Goal: Task Accomplishment & Management: Manage account settings

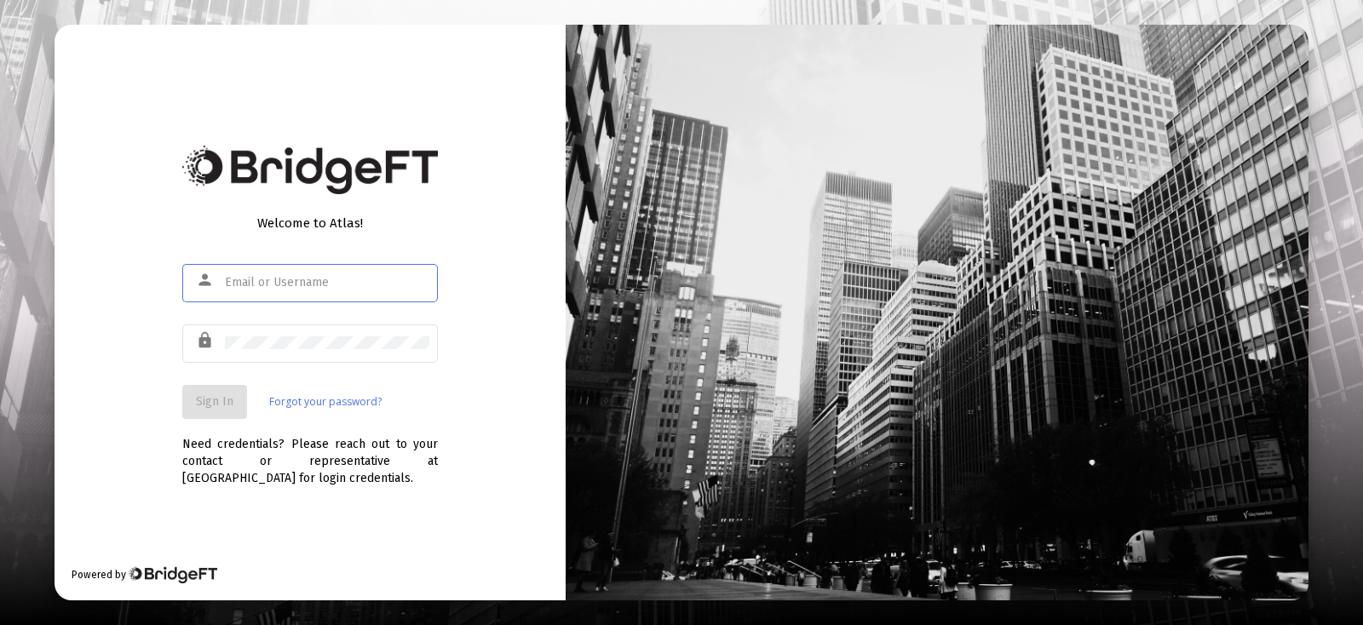
click at [363, 271] on div at bounding box center [327, 282] width 204 height 42
click at [356, 274] on div at bounding box center [327, 282] width 204 height 42
click at [345, 289] on div at bounding box center [327, 282] width 204 height 42
click at [346, 286] on input "text" at bounding box center [327, 283] width 204 height 14
type input "[EMAIL_ADDRESS][DOMAIN_NAME]"
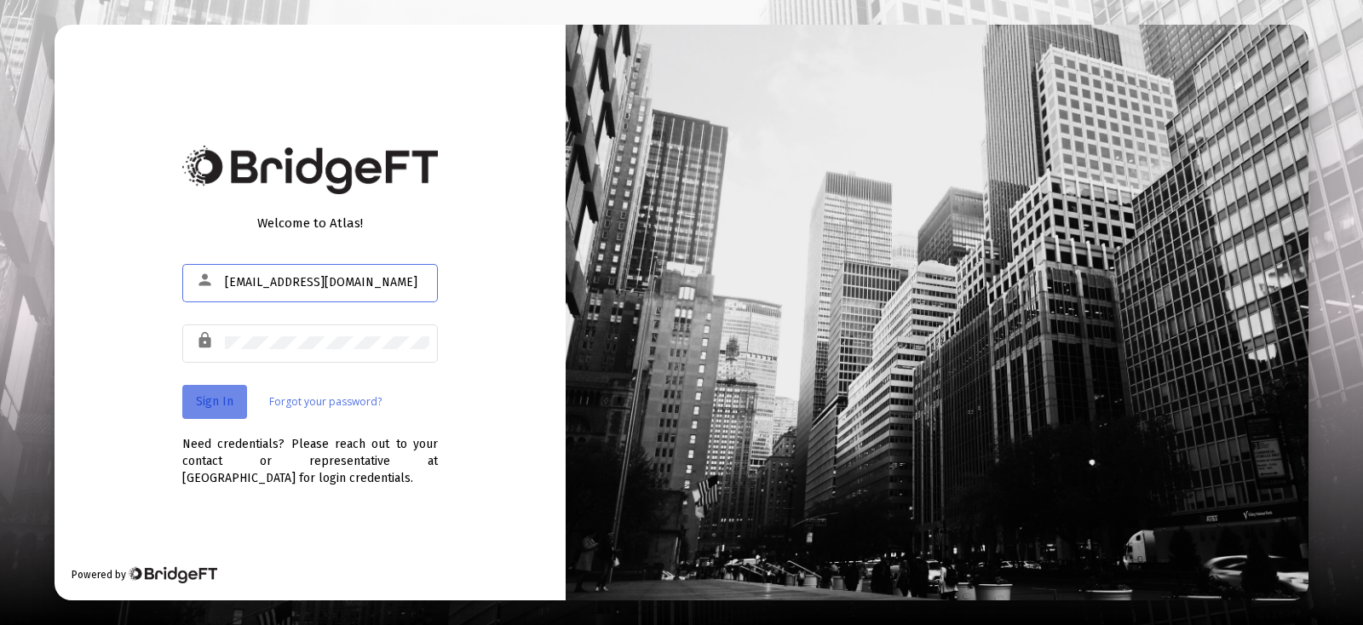
click at [191, 396] on button "Sign In" at bounding box center [214, 402] width 65 height 34
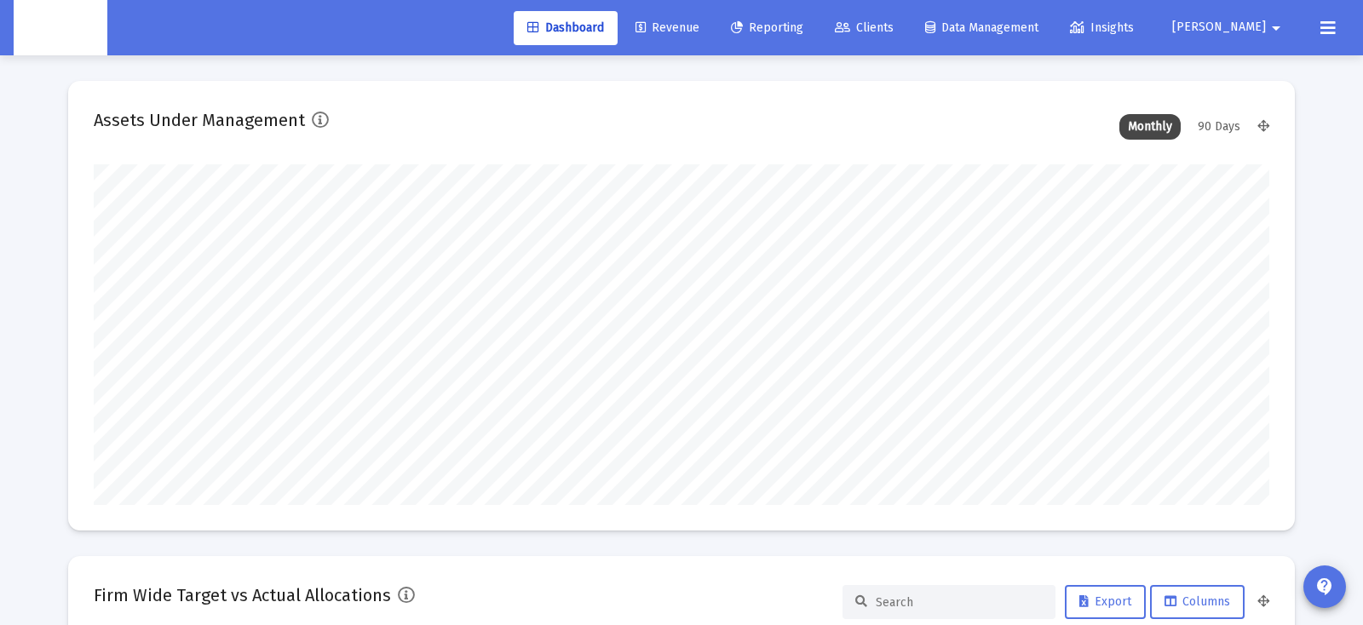
scroll to position [341, 633]
type input "[DATE]"
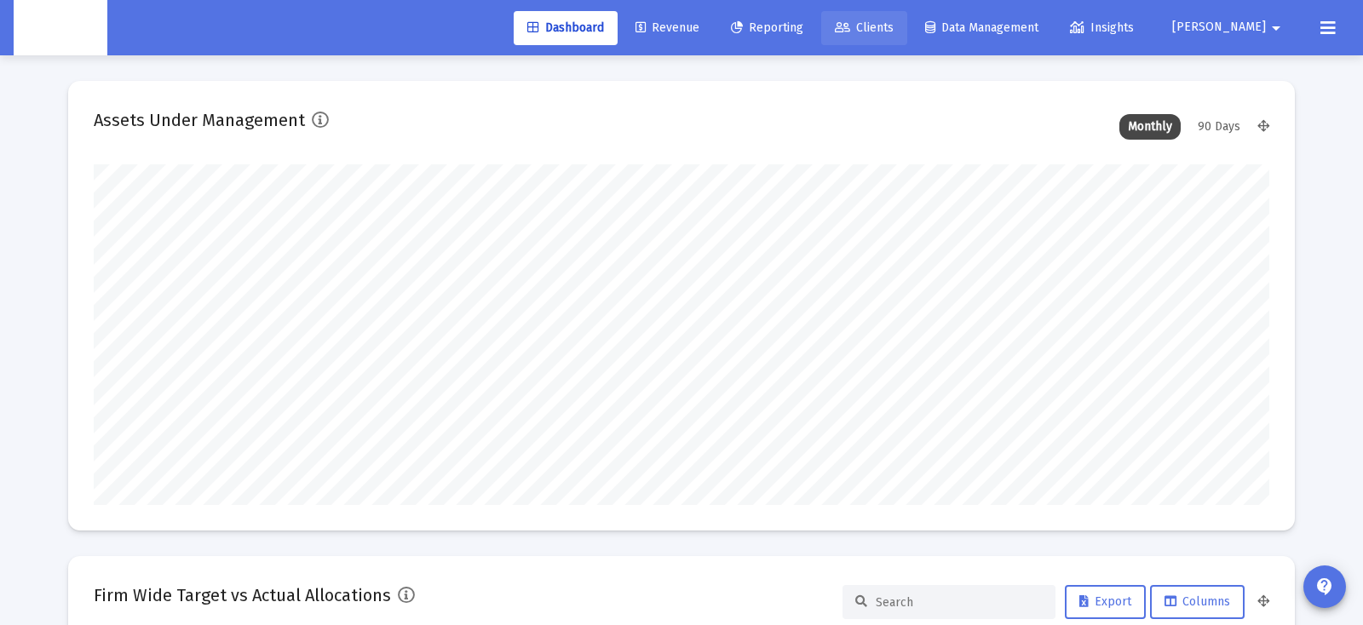
click at [907, 35] on link "Clients" at bounding box center [864, 28] width 86 height 34
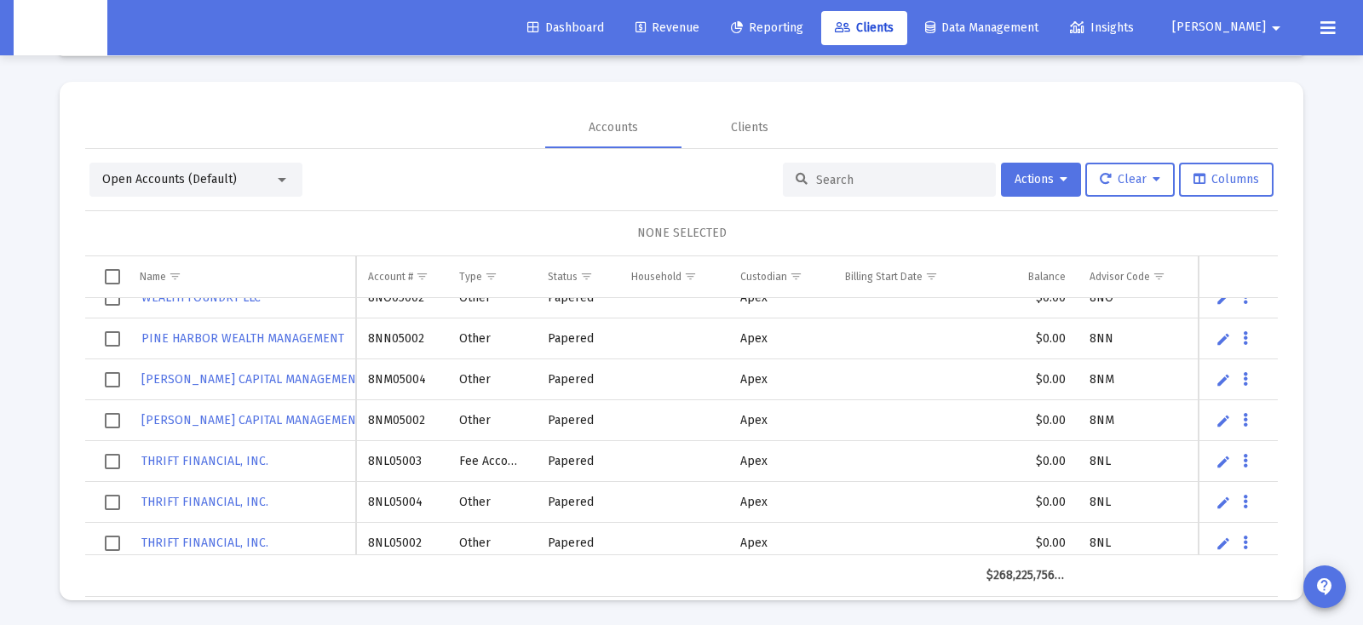
click at [1078, 87] on mat-card "Accounts Clients Open Accounts (Default) Actions Clear Columns NONE SELECTED Na…" at bounding box center [682, 341] width 1244 height 519
click at [728, 118] on div "Clients" at bounding box center [749, 127] width 136 height 41
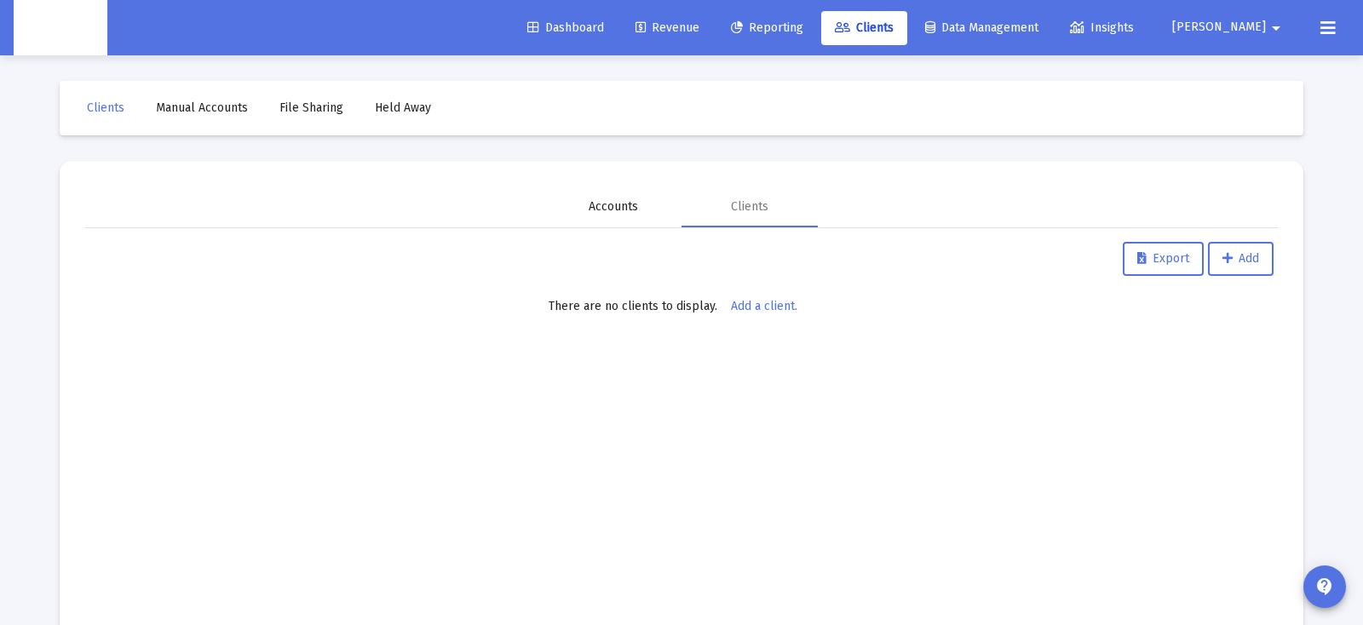
click at [602, 213] on div "Accounts" at bounding box center [613, 206] width 49 height 17
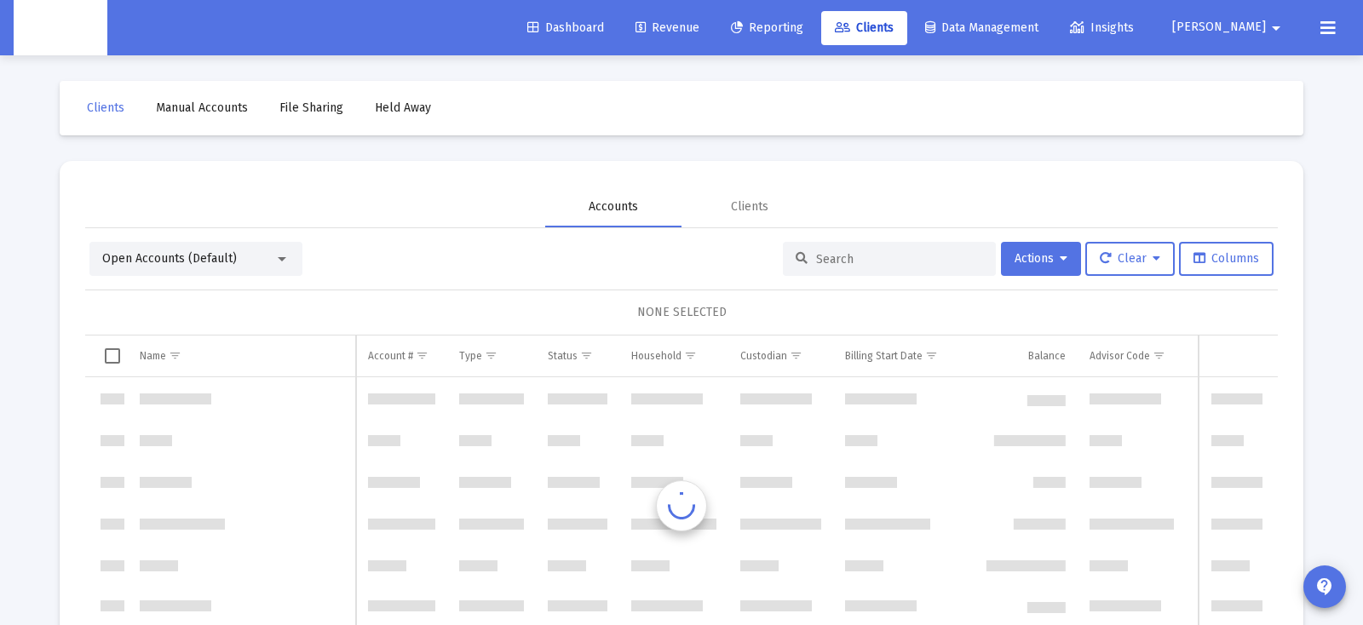
scroll to position [818, 0]
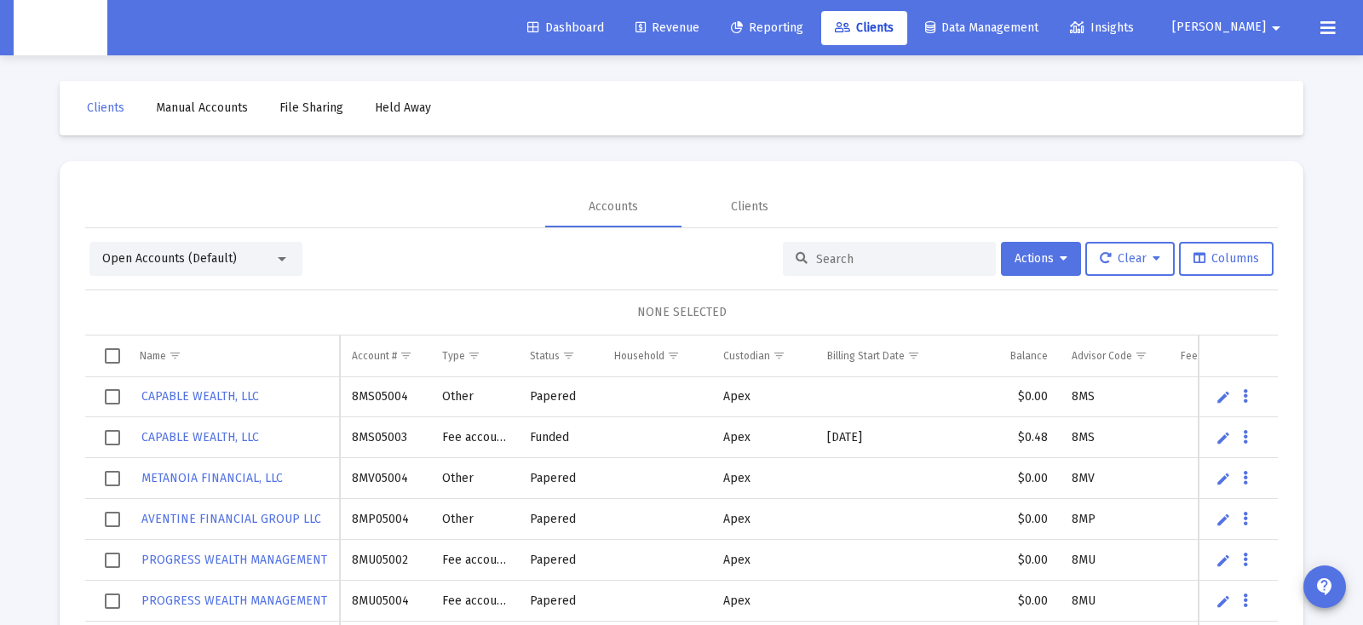
click at [1241, 33] on span "[PERSON_NAME]" at bounding box center [1219, 27] width 94 height 14
click at [1221, 66] on icon at bounding box center [1219, 72] width 15 height 15
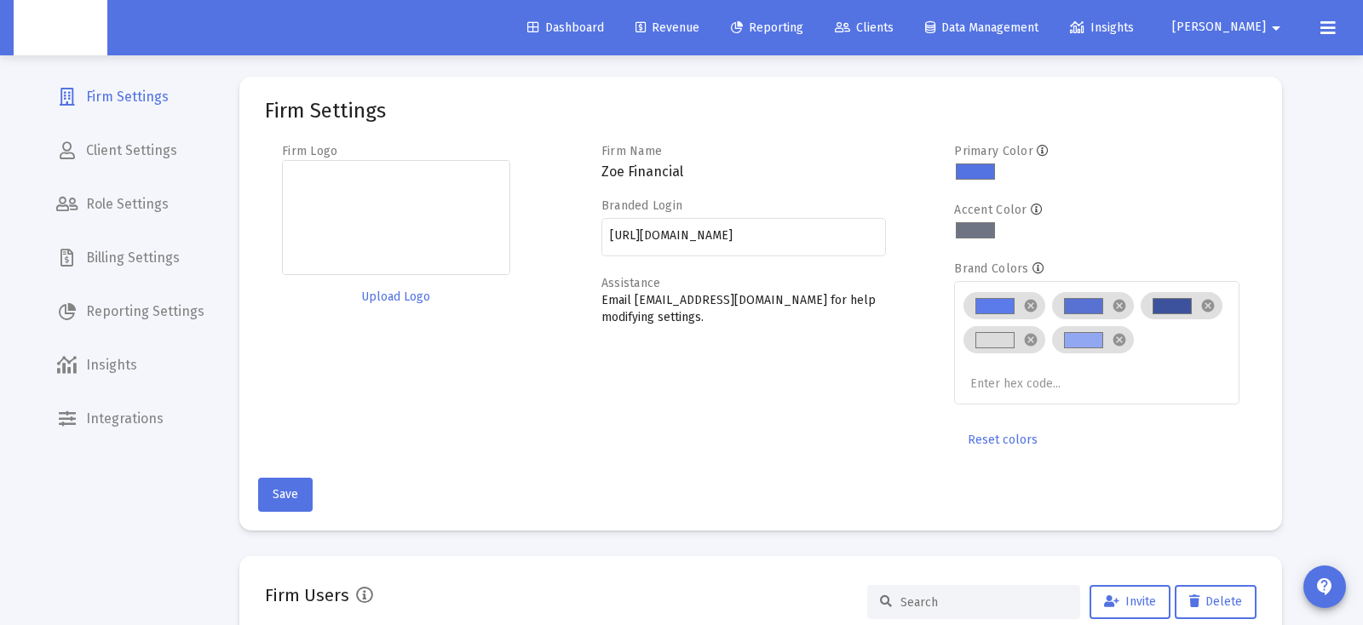
click at [129, 263] on span "Billing Settings" at bounding box center [130, 258] width 175 height 41
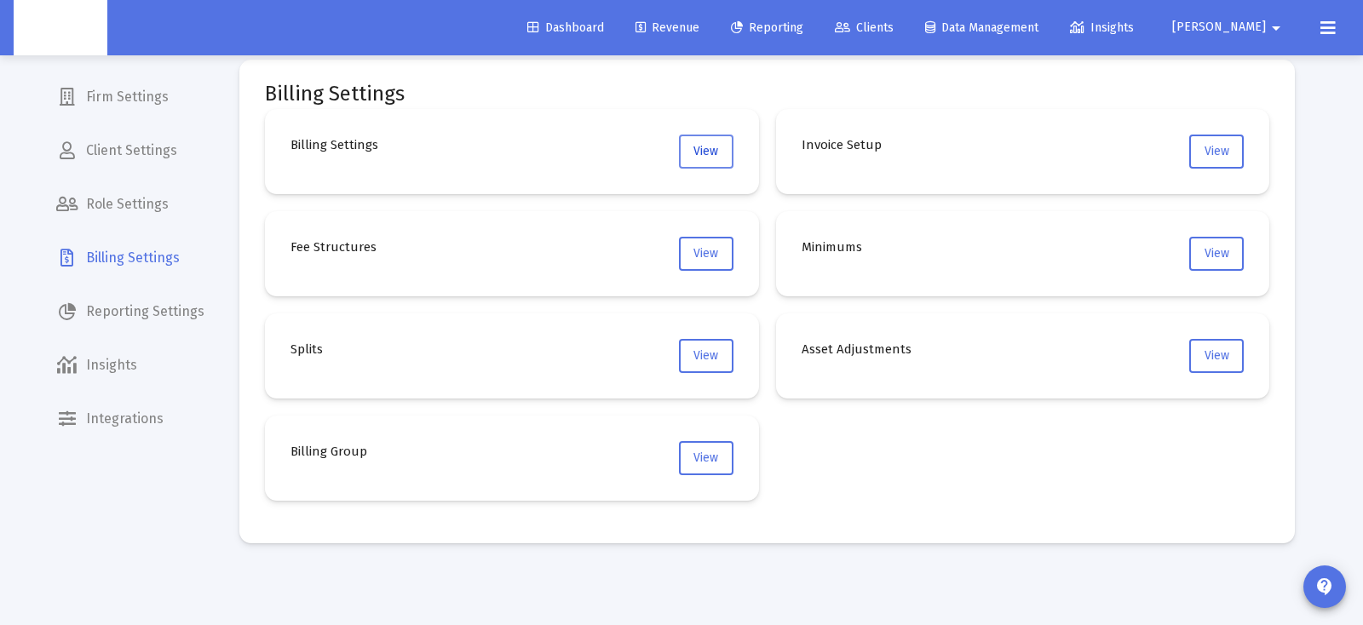
click at [697, 164] on button "View" at bounding box center [706, 152] width 55 height 34
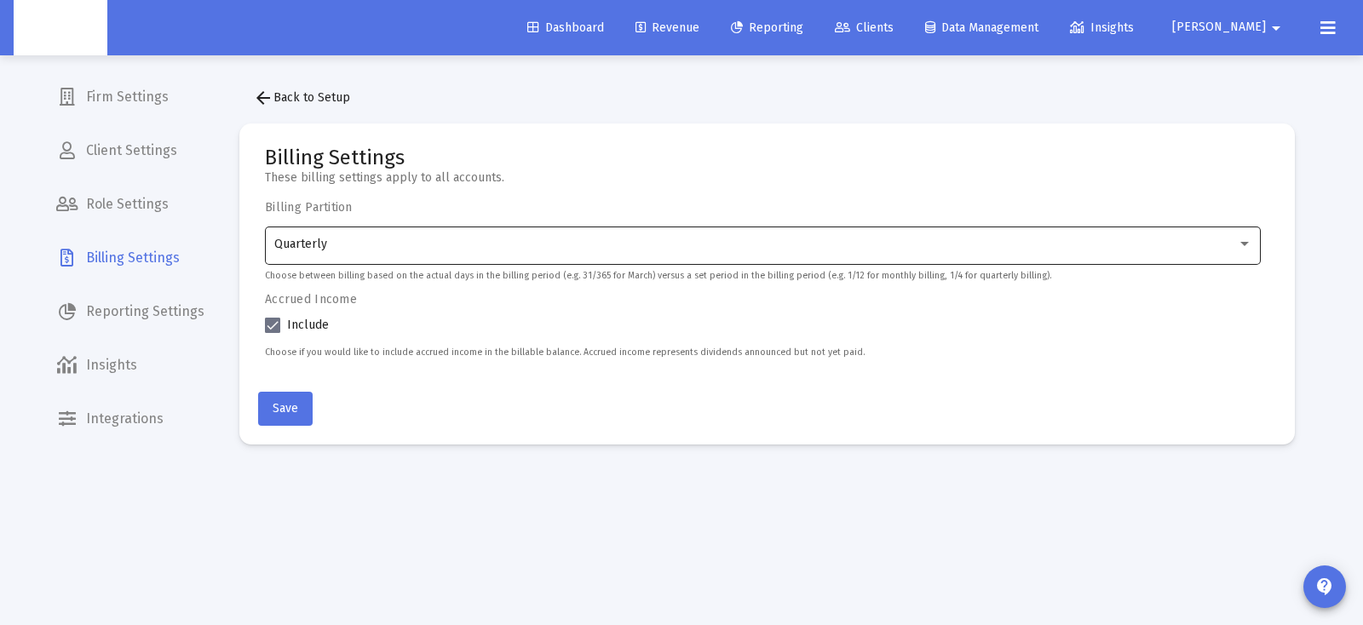
click at [619, 262] on div "Quarterly" at bounding box center [763, 244] width 978 height 42
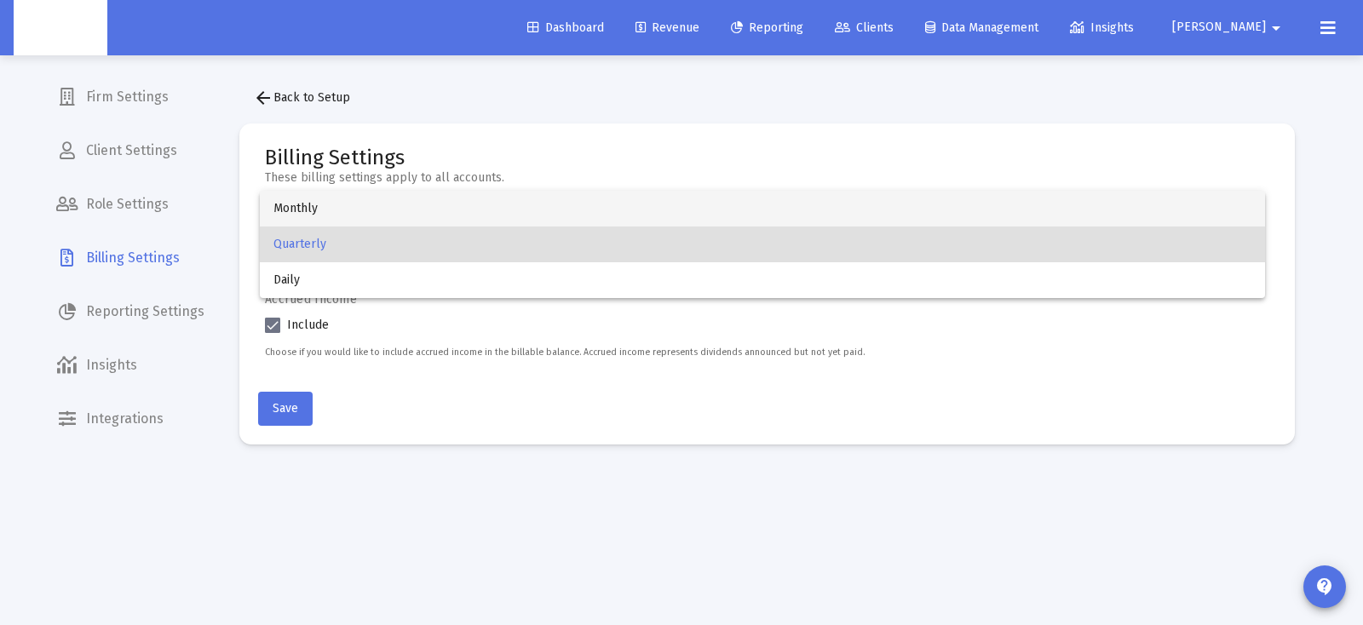
click at [429, 215] on span "Monthly" at bounding box center [762, 209] width 978 height 36
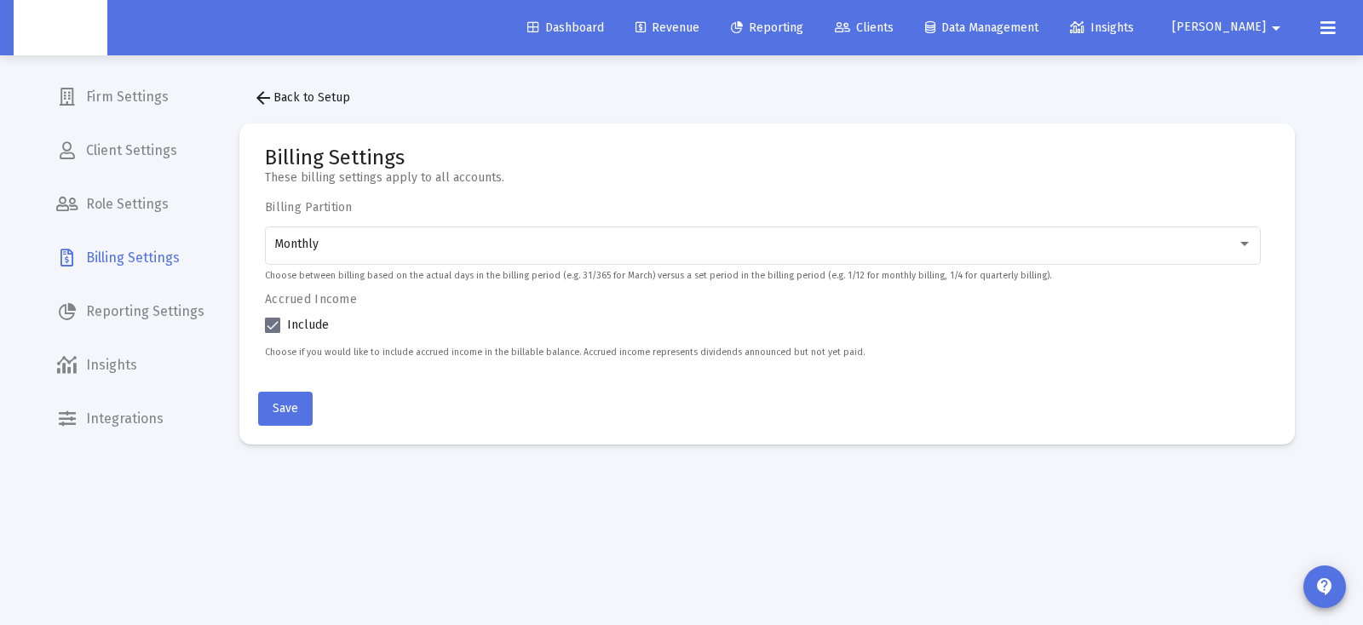
drag, startPoint x: 455, startPoint y: 413, endPoint x: 369, endPoint y: 408, distance: 86.2
click at [455, 413] on mat-card-actions "Save" at bounding box center [767, 405] width 1018 height 41
click at [301, 407] on button "Save" at bounding box center [285, 409] width 55 height 34
click at [893, 32] on span "Clients" at bounding box center [864, 27] width 59 height 14
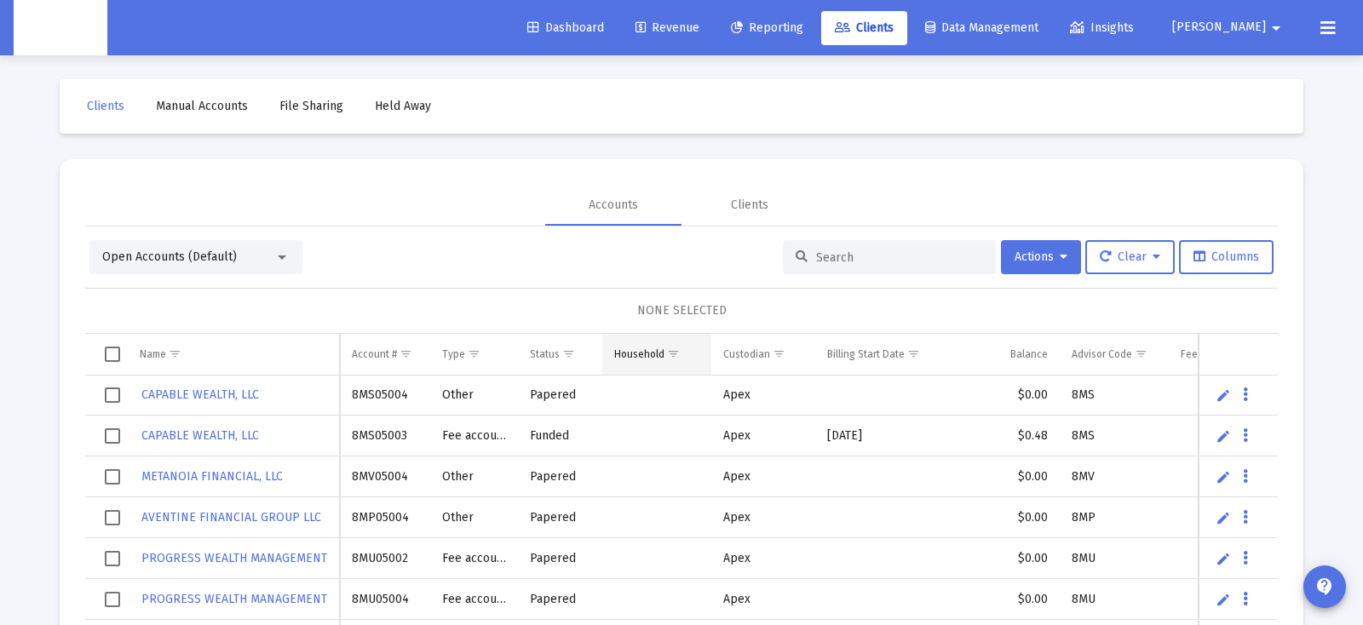
scroll to position [79, 0]
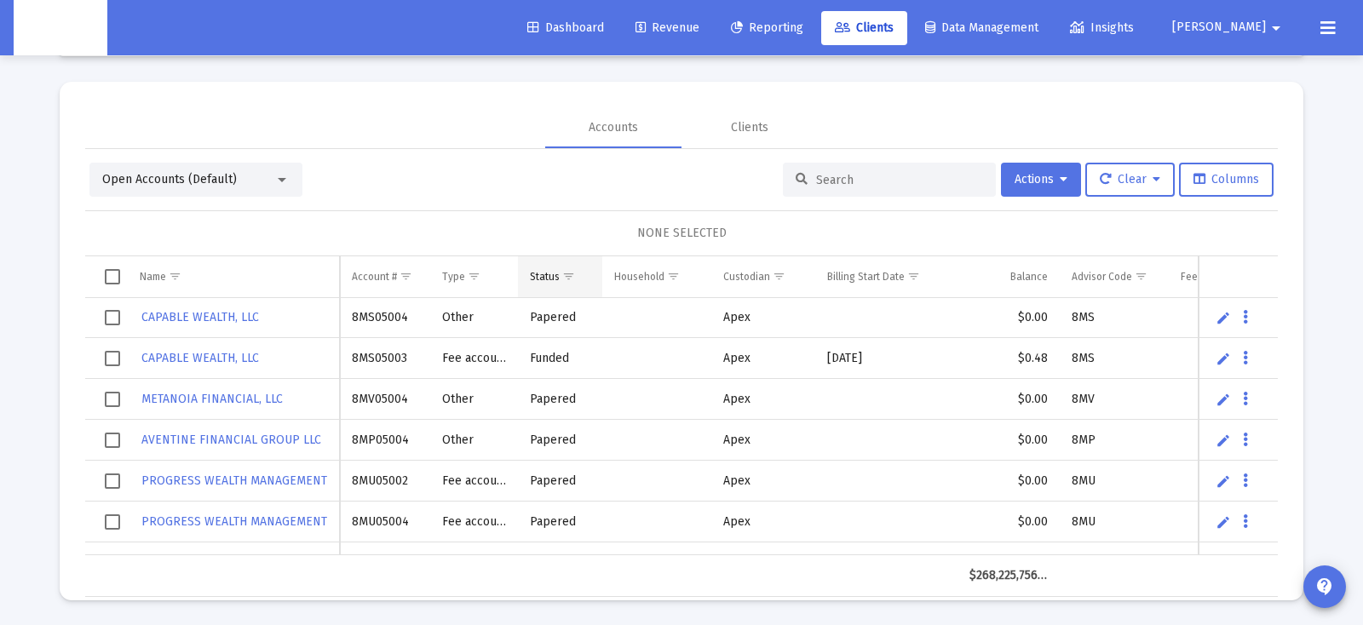
click at [569, 279] on span "Show filter options for column 'Status'" at bounding box center [568, 276] width 13 height 13
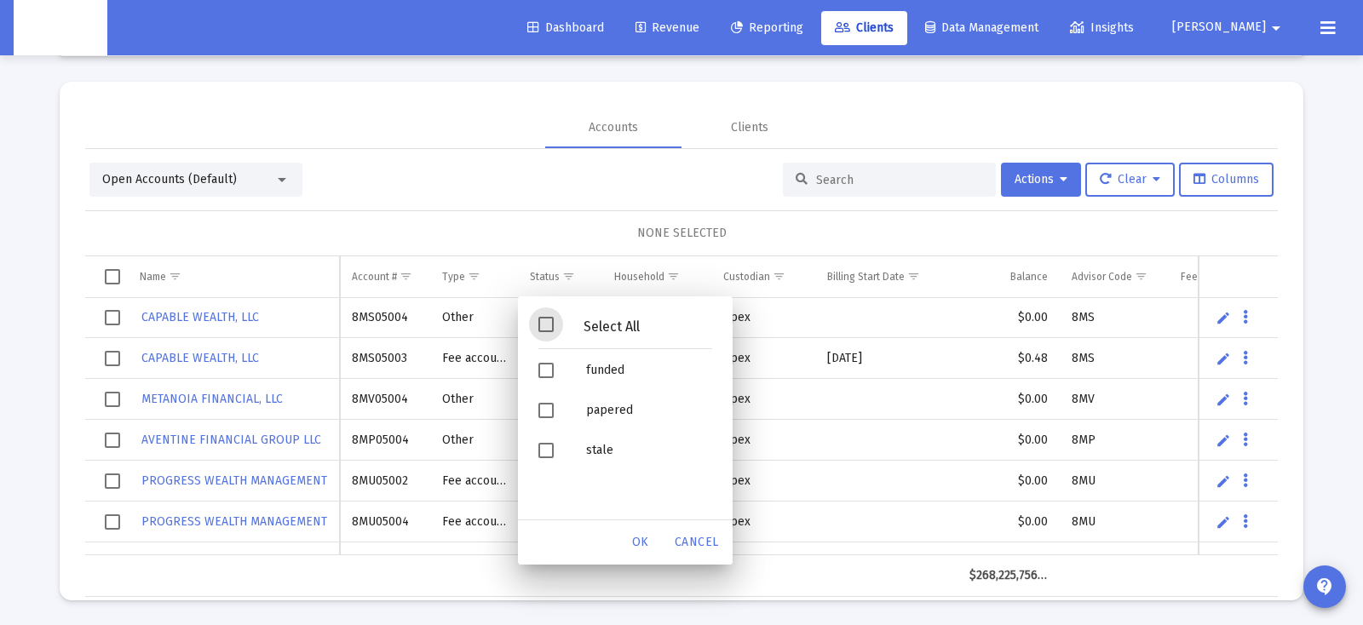
click at [545, 329] on span "Filter options" at bounding box center [545, 324] width 15 height 15
click at [549, 363] on span "Filter options" at bounding box center [545, 370] width 15 height 15
click at [549, 328] on span "Filter options" at bounding box center [545, 324] width 15 height 15
click at [549, 327] on span "Filter options" at bounding box center [545, 324] width 15 height 15
click at [549, 365] on span "Filter options" at bounding box center [545, 370] width 15 height 15
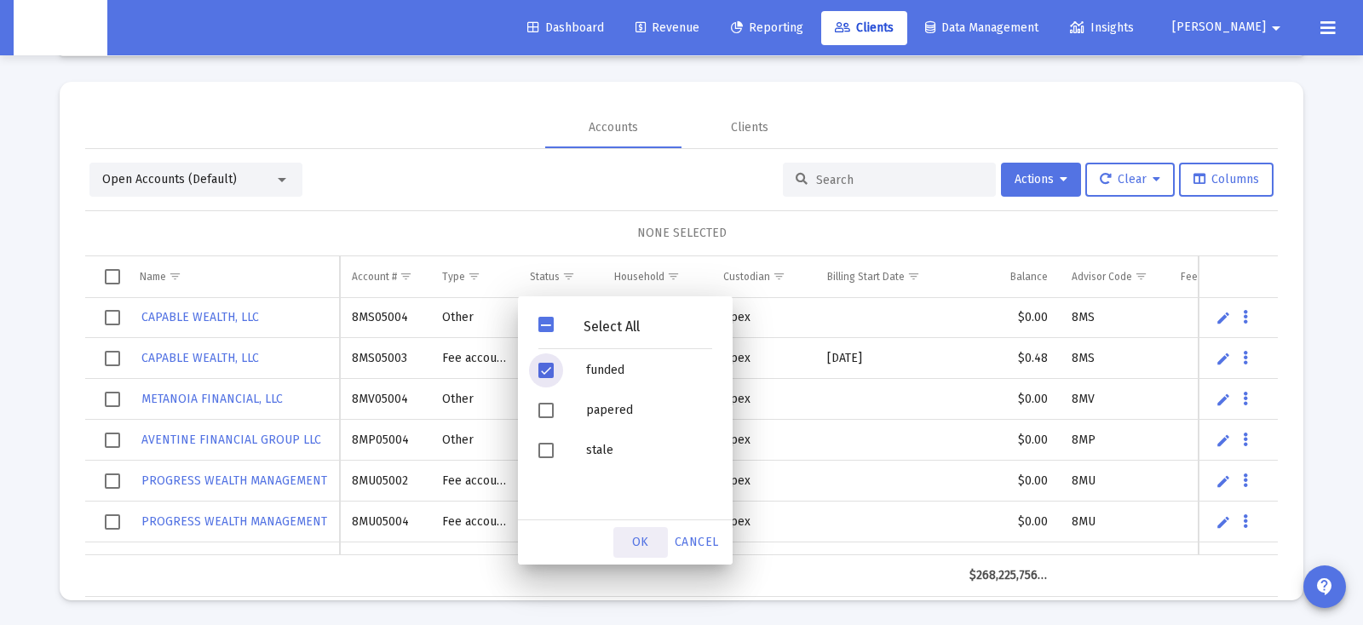
click at [639, 538] on span "OK" at bounding box center [640, 542] width 17 height 14
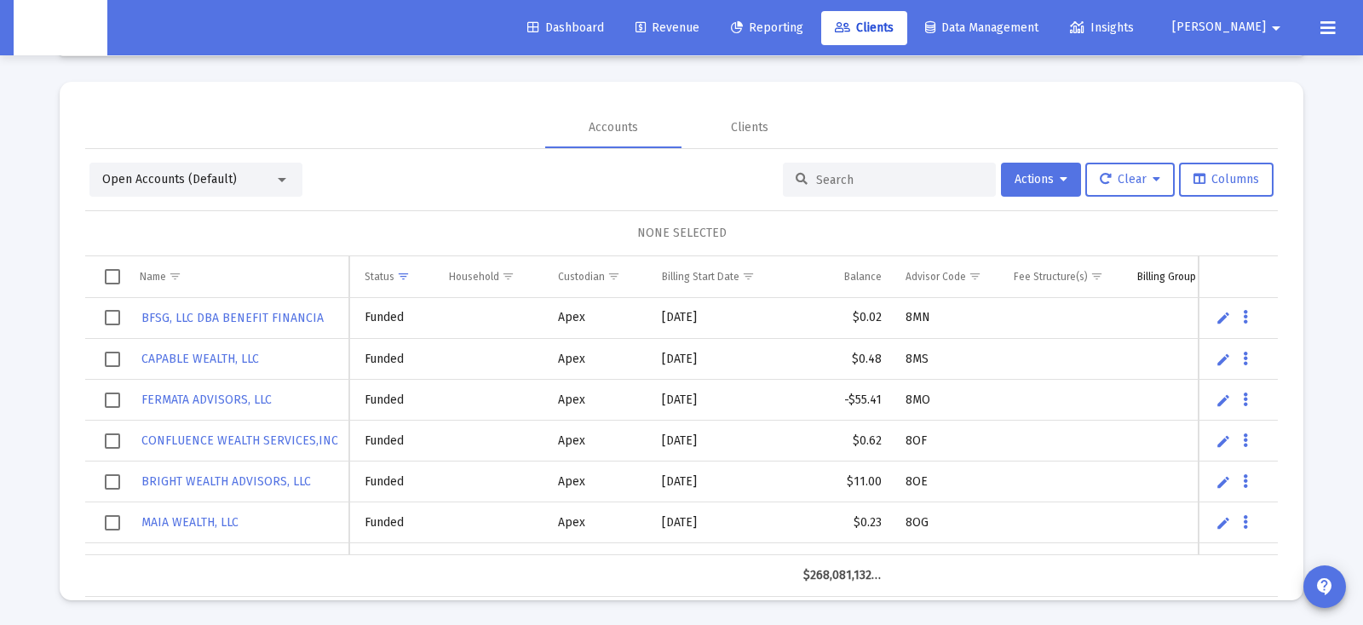
scroll to position [0, 186]
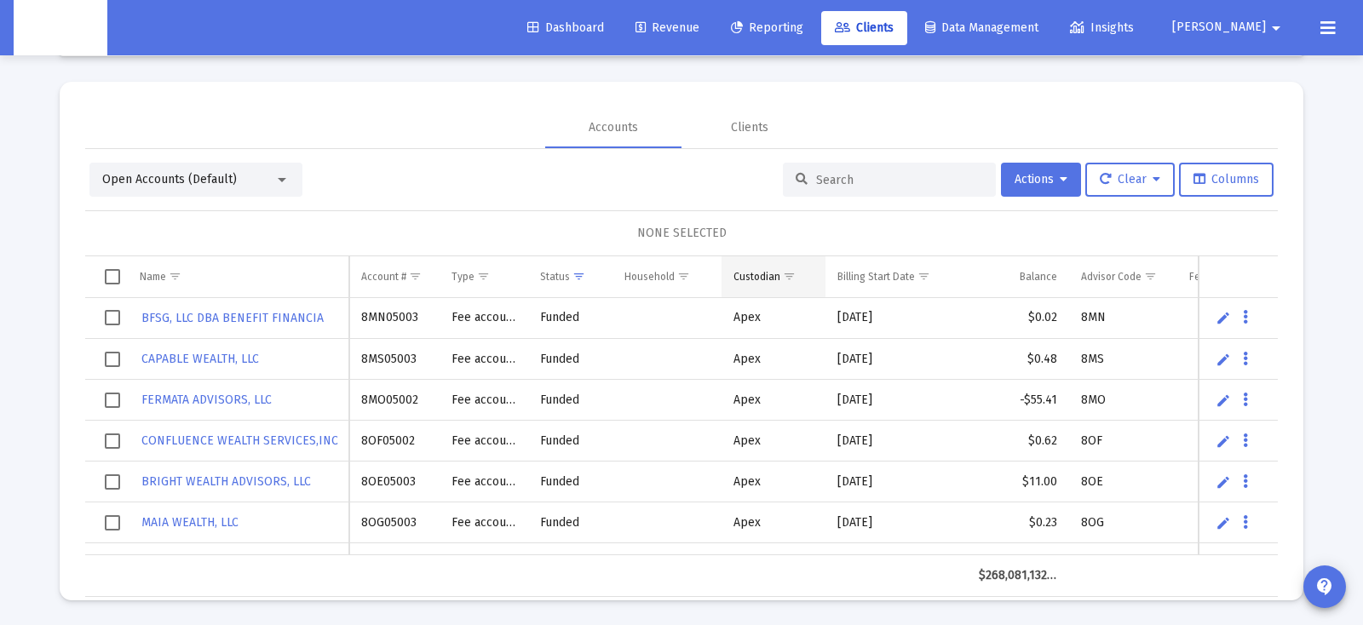
click at [790, 276] on span "Show filter options for column 'Custodian'" at bounding box center [789, 276] width 13 height 13
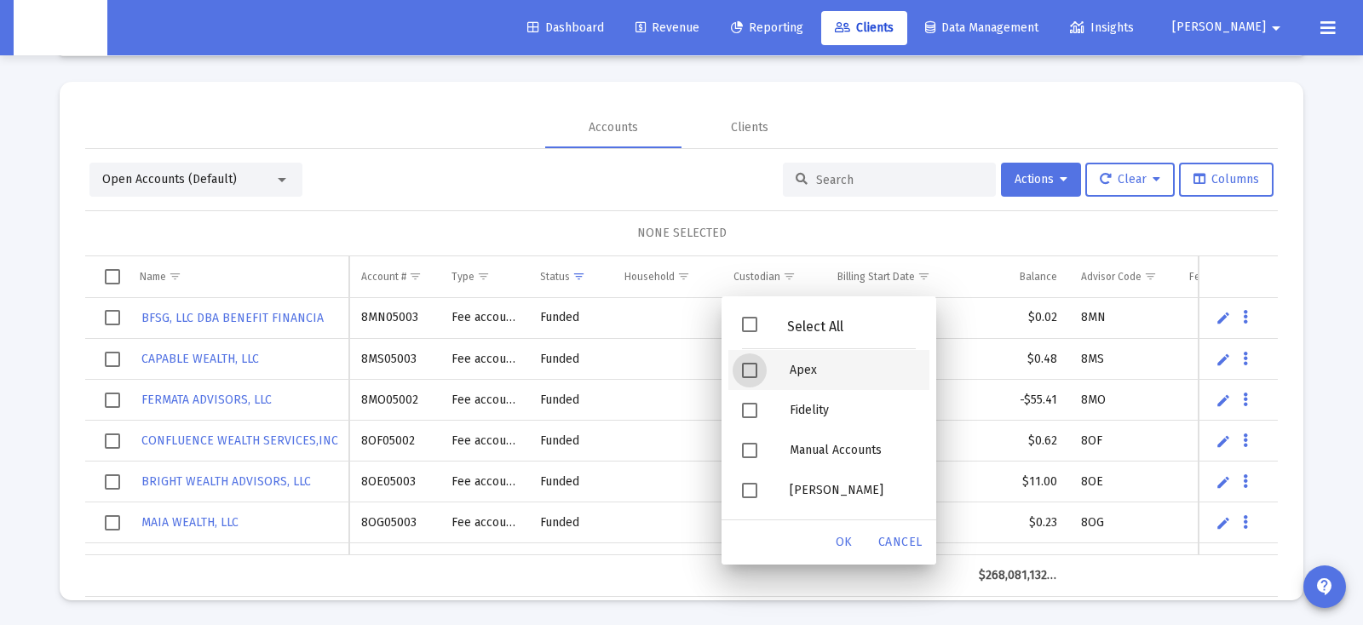
click at [761, 364] on div "Filter options" at bounding box center [752, 370] width 48 height 40
click at [859, 547] on div "OK" at bounding box center [844, 542] width 55 height 31
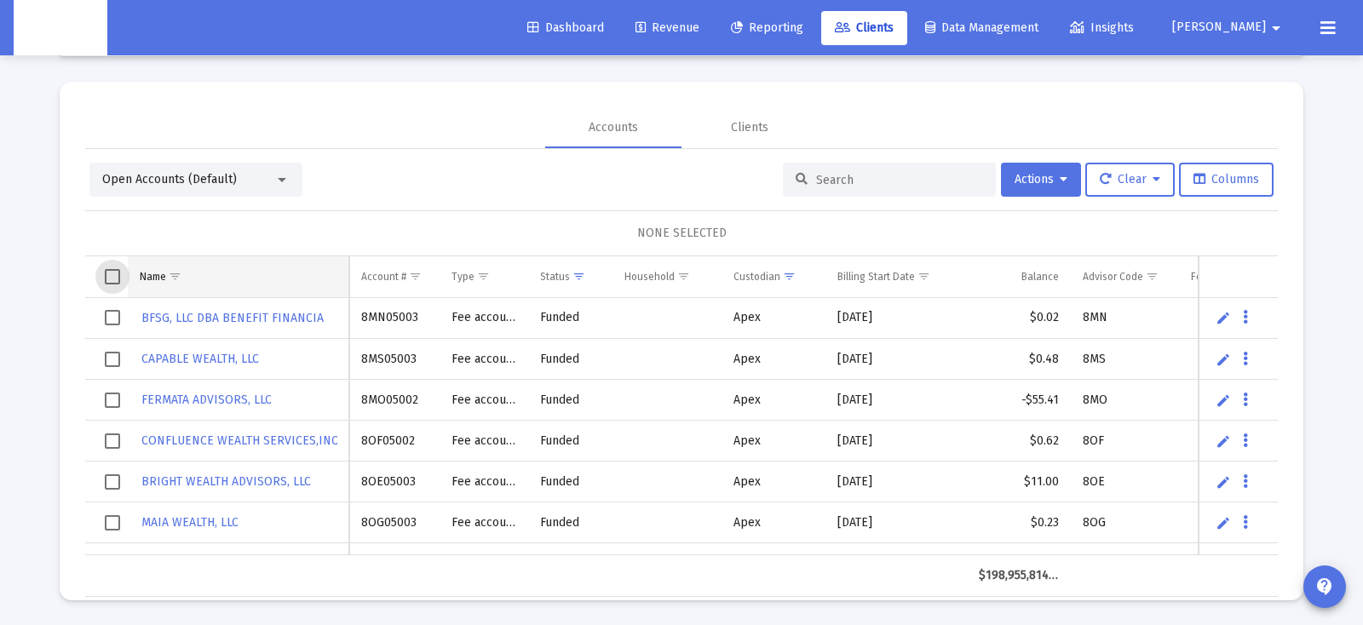
drag, startPoint x: 110, startPoint y: 273, endPoint x: 269, endPoint y: 264, distance: 159.5
click at [109, 273] on span "Select all" at bounding box center [112, 276] width 15 height 15
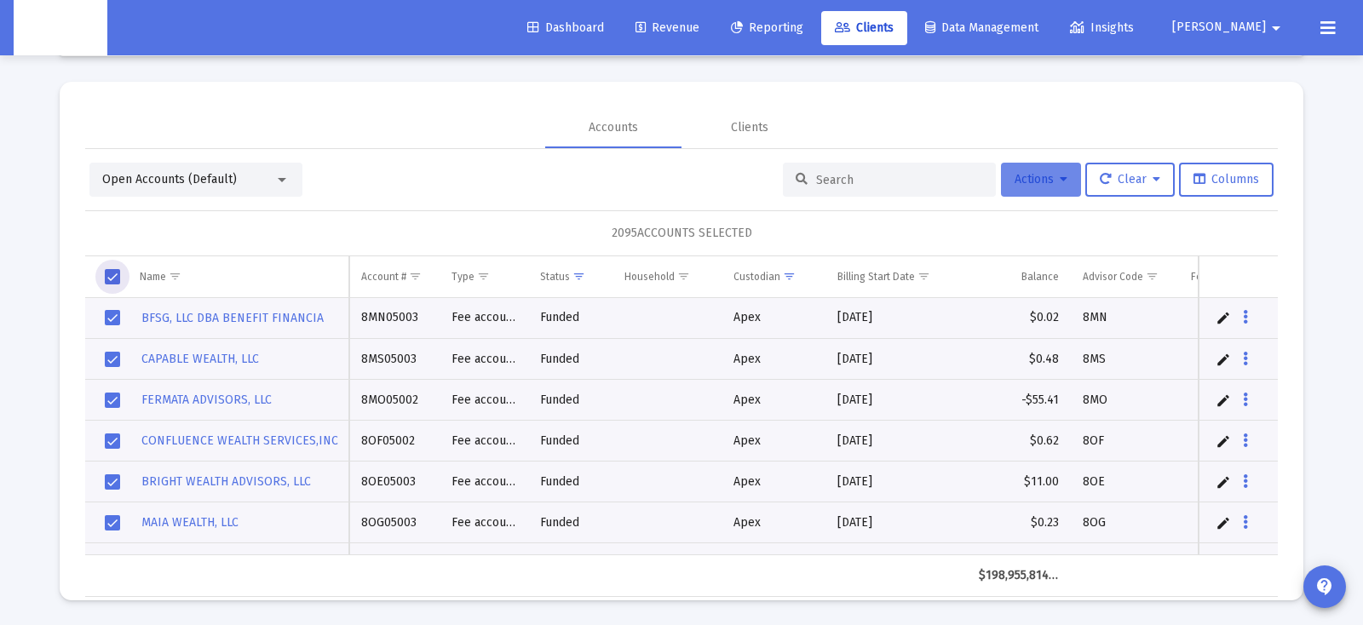
click at [1066, 181] on button "Actions" at bounding box center [1041, 180] width 80 height 34
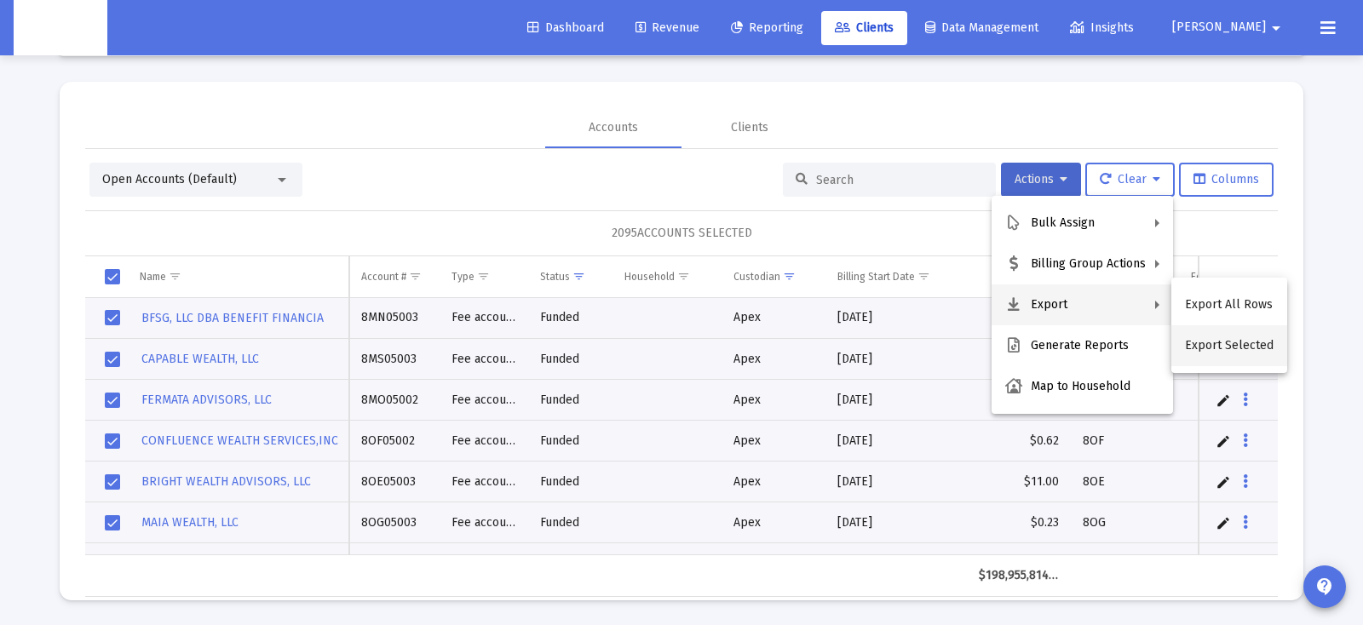
click at [1210, 344] on button "Export Selected" at bounding box center [1229, 345] width 116 height 41
